Goal: Navigation & Orientation: Understand site structure

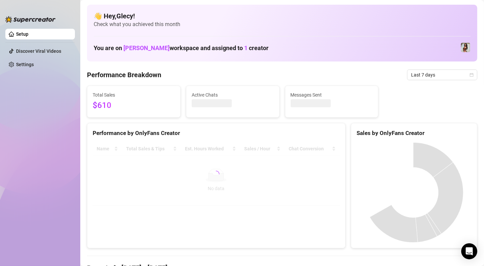
click at [444, 100] on div "Total Sales $610 Active Chats Messages Sent" at bounding box center [282, 102] width 396 height 32
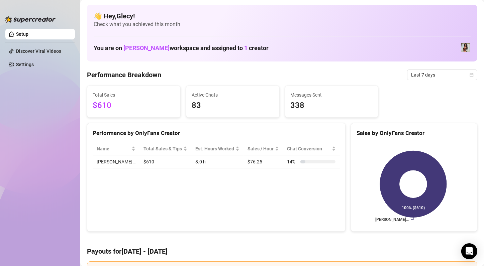
click at [274, 186] on div "Performance by OnlyFans Creator Name Total Sales & Tips Est. Hours Worked Sales…" at bounding box center [216, 177] width 258 height 109
click at [248, 203] on div "Performance by OnlyFans Creator Name Total Sales & Tips Est. Hours Worked Sales…" at bounding box center [216, 177] width 258 height 109
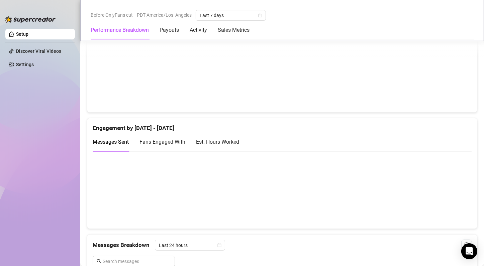
scroll to position [502, 0]
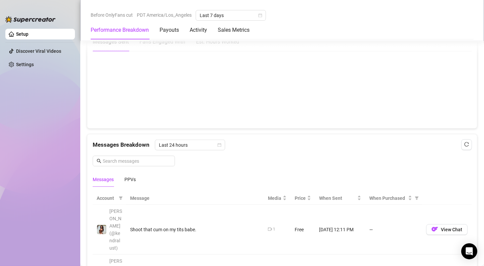
click at [30, 181] on ul "Setup Discover Viral Videos Settings" at bounding box center [40, 141] width 70 height 231
